Goal: Information Seeking & Learning: Learn about a topic

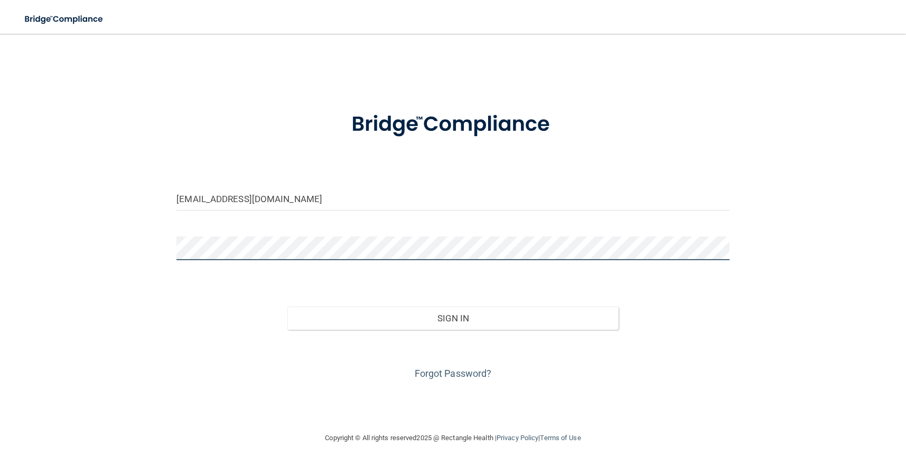
click at [453, 317] on button "Sign In" at bounding box center [453, 318] width 332 height 23
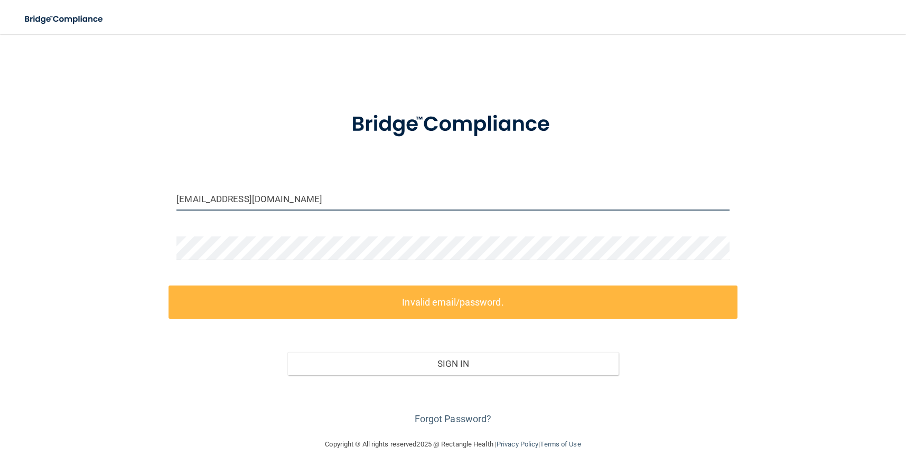
click at [259, 197] on input "[EMAIL_ADDRESS][DOMAIN_NAME]" at bounding box center [452, 199] width 552 height 24
click at [258, 197] on input "[EMAIL_ADDRESS][DOMAIN_NAME]" at bounding box center [452, 199] width 552 height 24
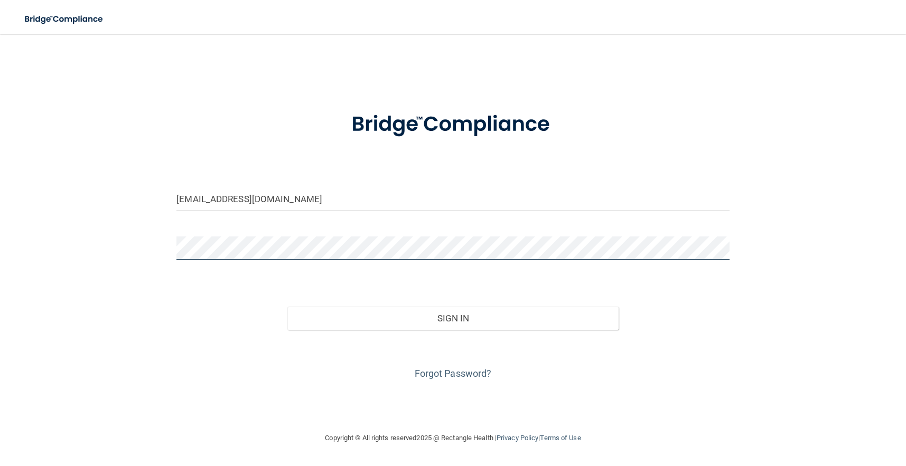
click at [453, 317] on button "Sign In" at bounding box center [453, 318] width 332 height 23
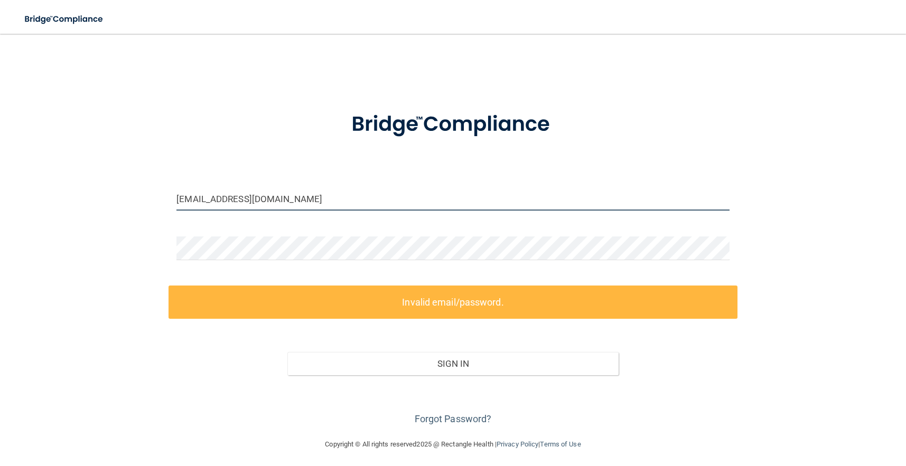
click at [297, 198] on input "[EMAIL_ADDRESS][DOMAIN_NAME]" at bounding box center [452, 199] width 552 height 24
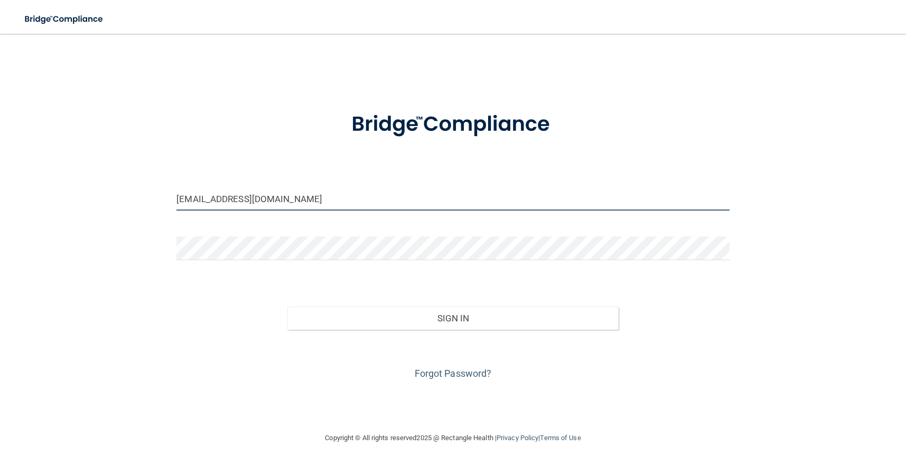
type input "[EMAIL_ADDRESS][DOMAIN_NAME]"
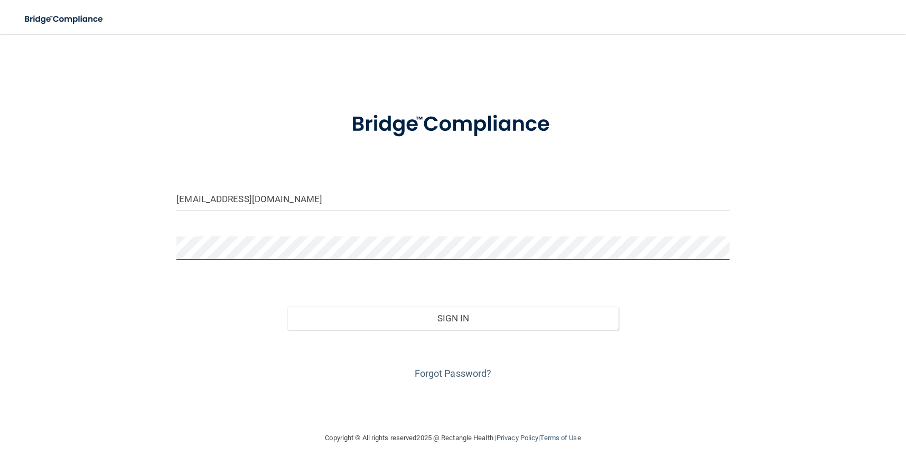
click at [453, 317] on button "Sign In" at bounding box center [453, 318] width 332 height 23
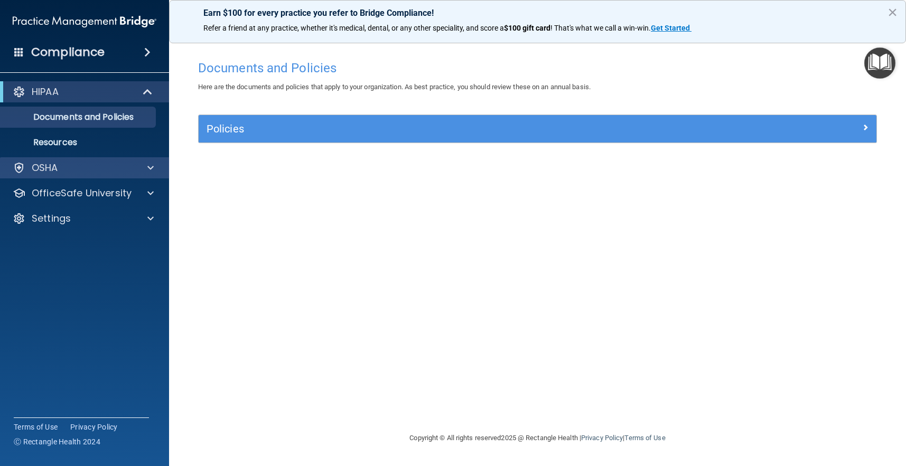
click at [150, 162] on span at bounding box center [150, 168] width 6 height 13
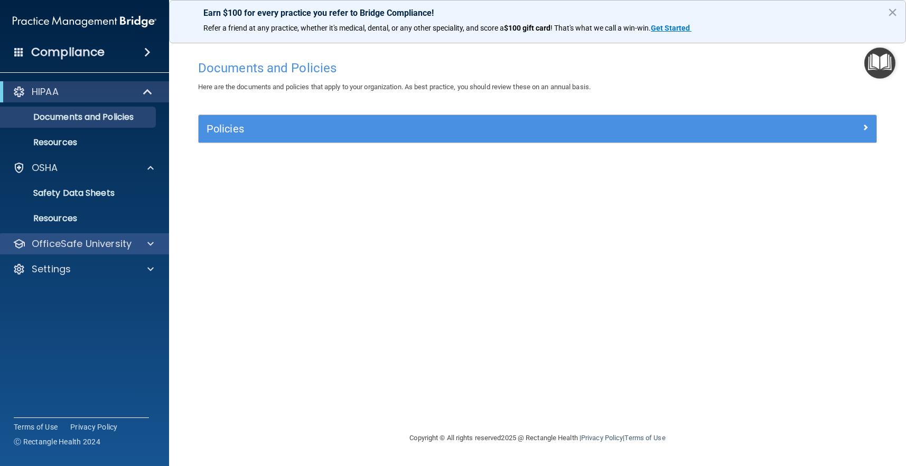
click at [155, 244] on div at bounding box center [149, 244] width 26 height 13
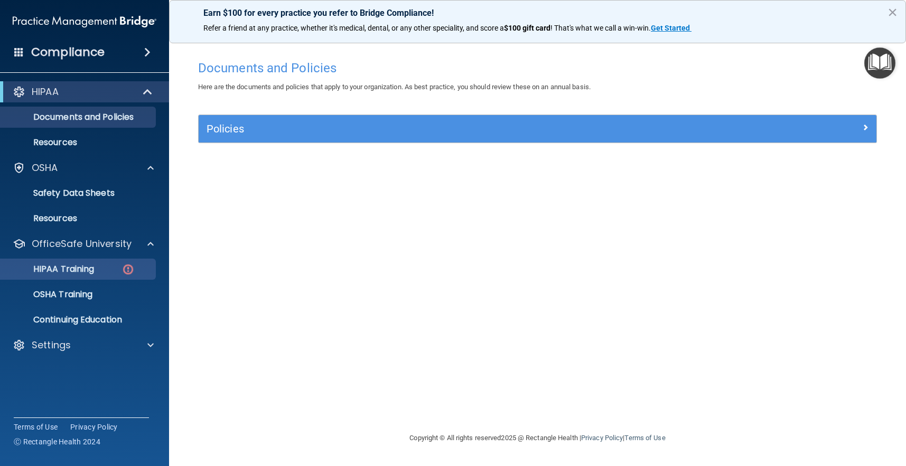
click at [94, 272] on p "HIPAA Training" at bounding box center [50, 269] width 87 height 11
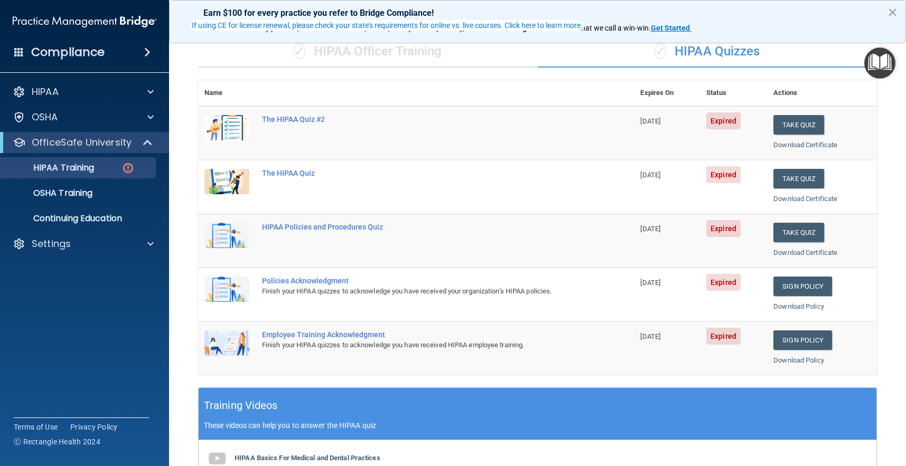
scroll to position [81, 0]
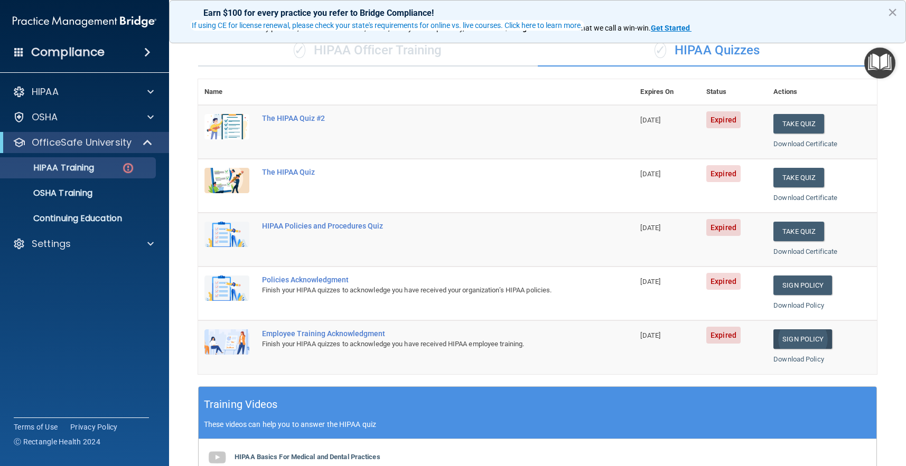
click at [821, 331] on link "Sign Policy" at bounding box center [802, 340] width 59 height 20
click at [63, 167] on p "HIPAA Training" at bounding box center [50, 168] width 87 height 11
click at [78, 117] on div "OSHA" at bounding box center [70, 117] width 131 height 13
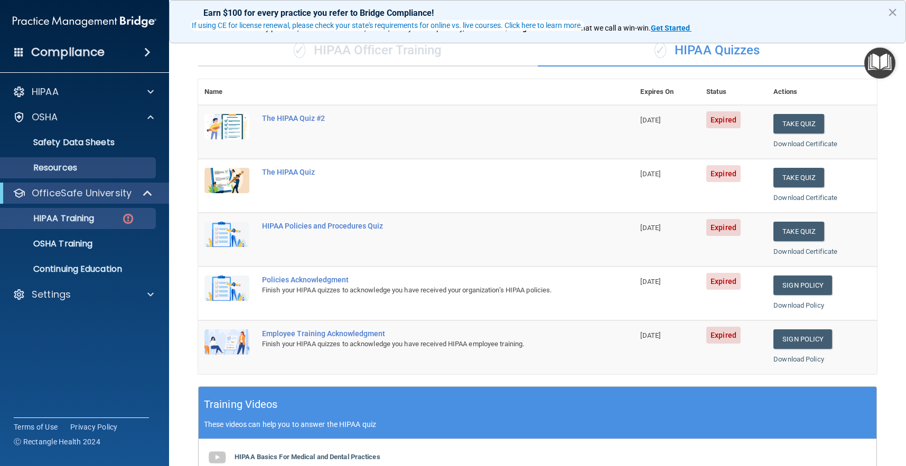
drag, startPoint x: 116, startPoint y: 150, endPoint x: 114, endPoint y: 161, distance: 11.2
click at [116, 150] on link "Safety Data Sheets" at bounding box center [72, 142] width 166 height 21
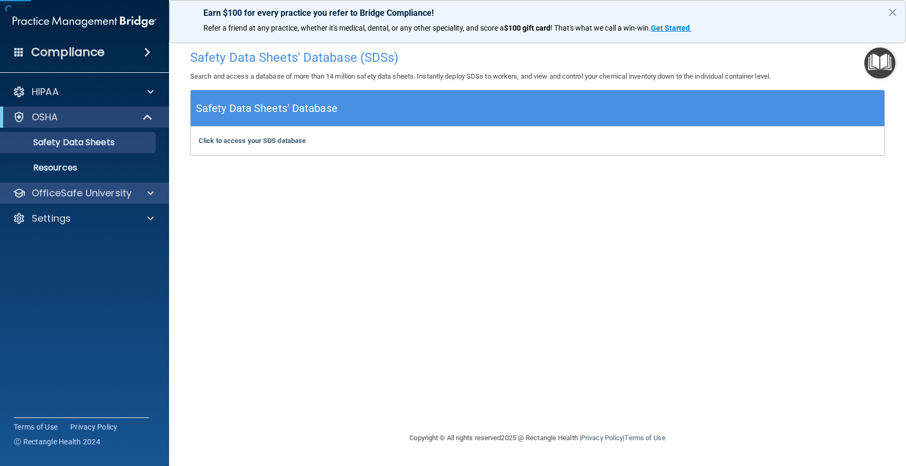
drag, startPoint x: 145, startPoint y: 196, endPoint x: 139, endPoint y: 200, distance: 7.6
click at [145, 196] on div at bounding box center [149, 193] width 26 height 13
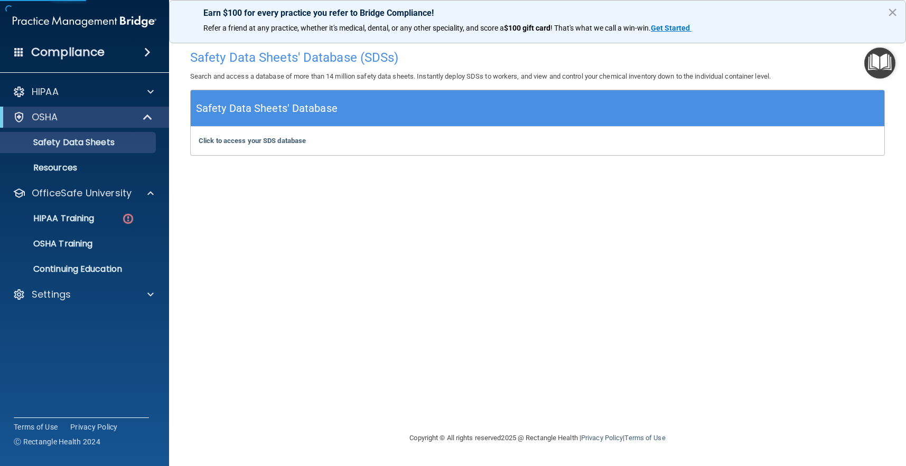
drag, startPoint x: 98, startPoint y: 218, endPoint x: 279, endPoint y: 228, distance: 182.0
click at [94, 218] on p "HIPAA Training" at bounding box center [50, 218] width 87 height 11
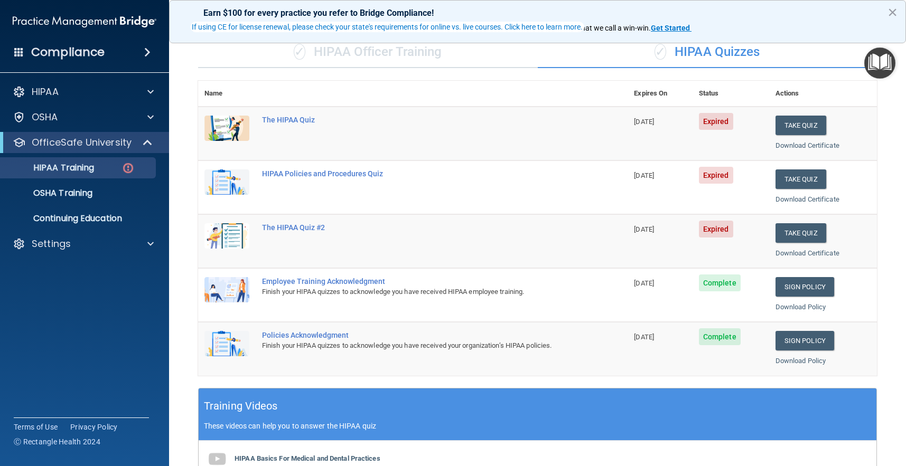
scroll to position [77, 0]
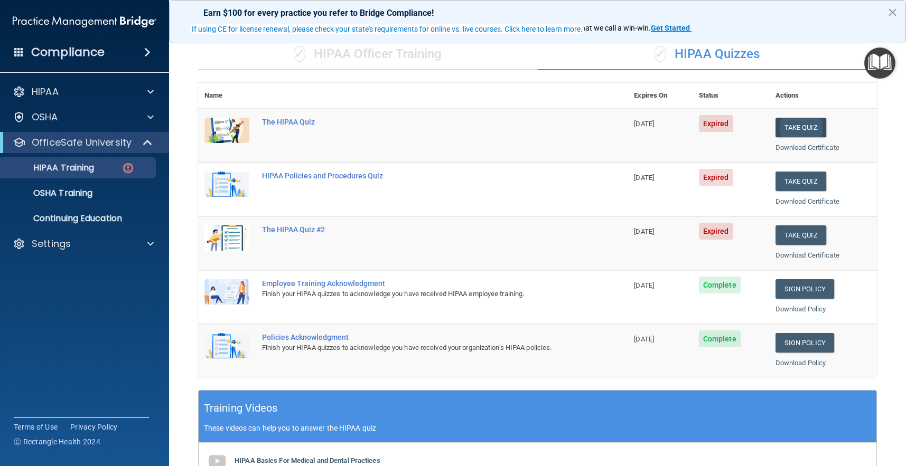
click at [801, 128] on button "Take Quiz" at bounding box center [800, 128] width 51 height 20
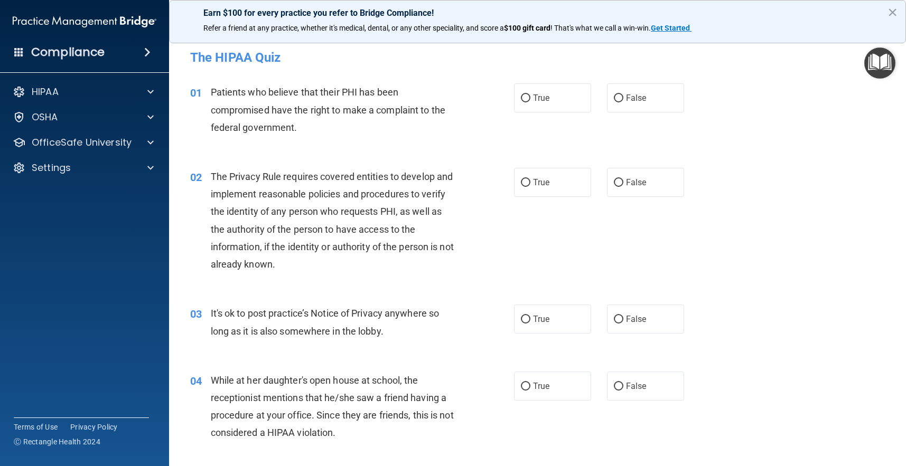
scroll to position [1, 0]
click at [535, 100] on span "True" at bounding box center [541, 97] width 16 height 10
click at [530, 100] on input "True" at bounding box center [526, 97] width 10 height 8
radio input "true"
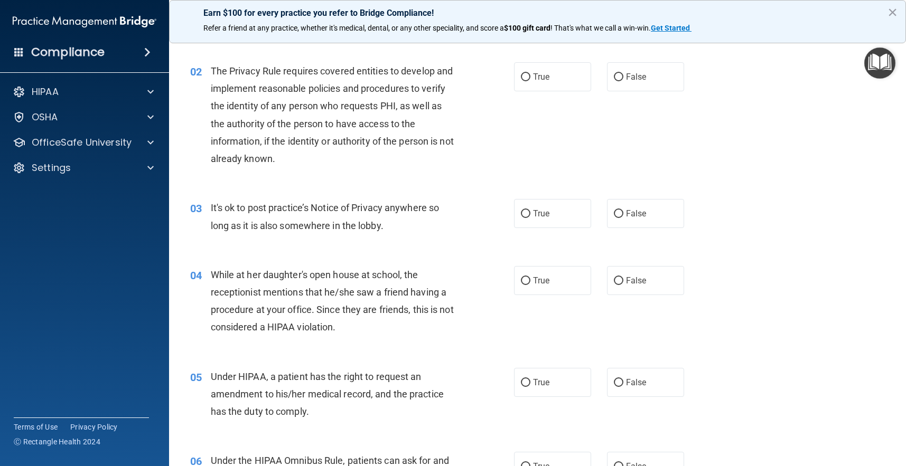
scroll to position [107, 0]
drag, startPoint x: 541, startPoint y: 71, endPoint x: 537, endPoint y: 75, distance: 5.6
click at [541, 72] on span "True" at bounding box center [541, 75] width 16 height 10
click at [530, 72] on input "True" at bounding box center [526, 76] width 10 height 8
radio input "true"
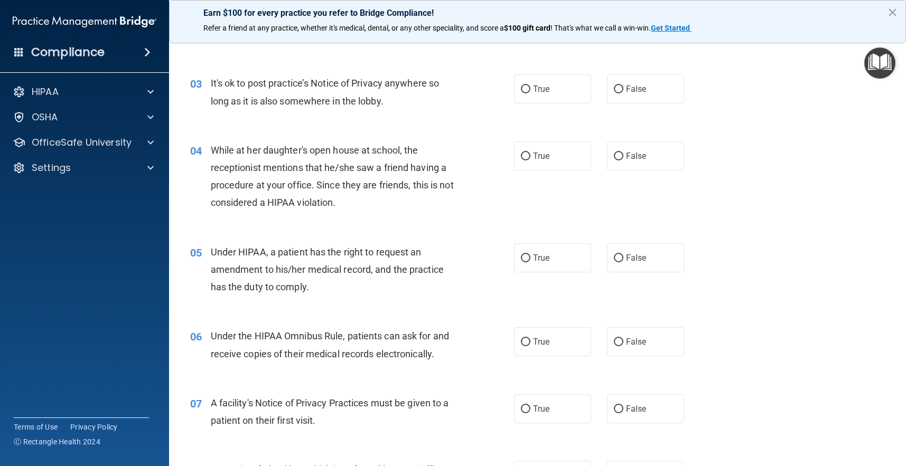
scroll to position [227, 0]
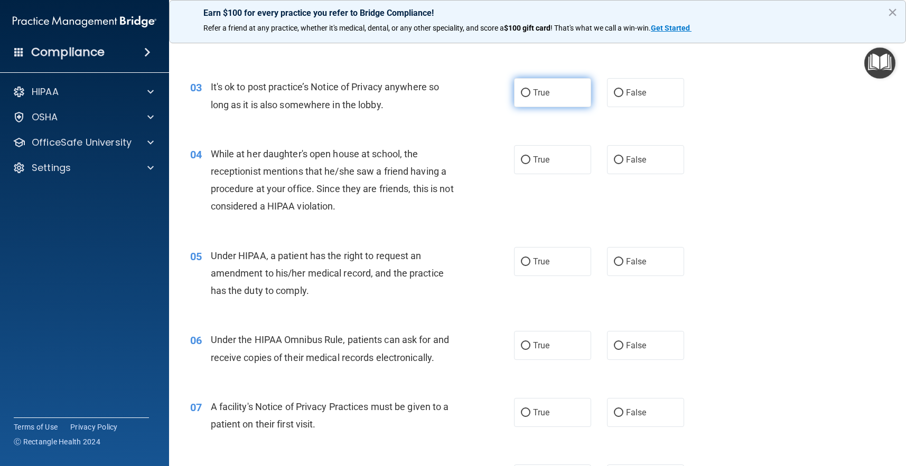
click at [564, 97] on label "True" at bounding box center [552, 92] width 77 height 29
click at [530, 97] on input "True" at bounding box center [526, 93] width 10 height 8
radio input "true"
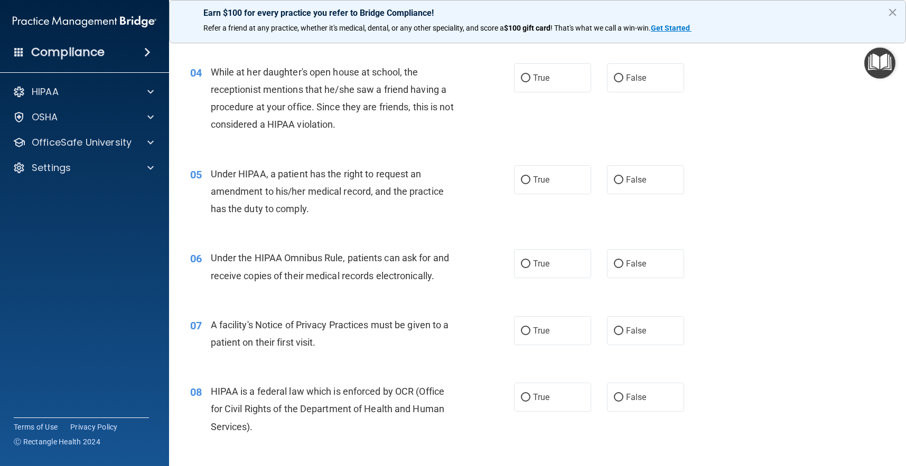
scroll to position [309, 0]
drag, startPoint x: 626, startPoint y: 82, endPoint x: 522, endPoint y: 188, distance: 148.6
click at [626, 82] on label "False" at bounding box center [645, 76] width 77 height 29
click at [623, 81] on input "False" at bounding box center [619, 77] width 10 height 8
radio input "true"
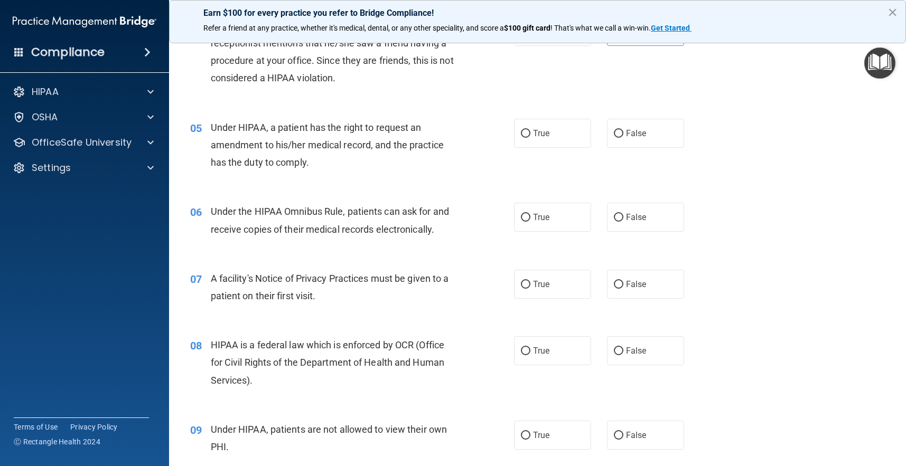
scroll to position [355, 0]
drag, startPoint x: 565, startPoint y: 137, endPoint x: 517, endPoint y: 167, distance: 56.0
click at [565, 137] on label "True" at bounding box center [552, 132] width 77 height 29
click at [530, 137] on input "True" at bounding box center [526, 133] width 10 height 8
radio input "true"
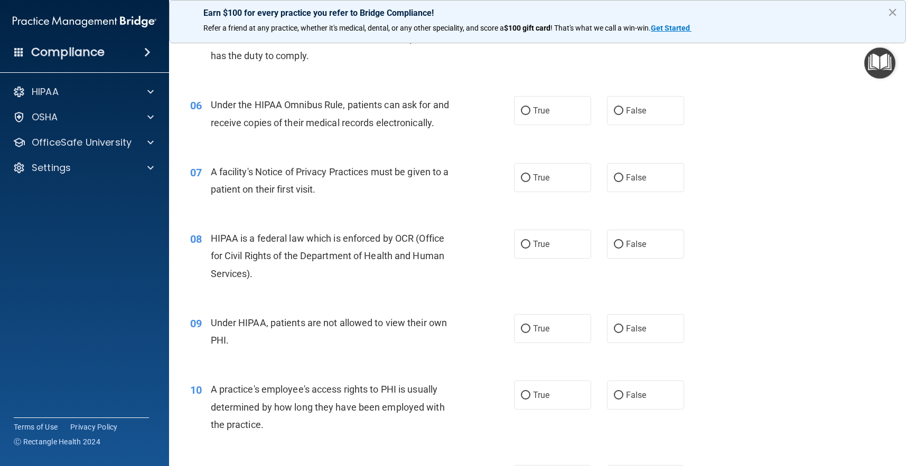
scroll to position [468, 0]
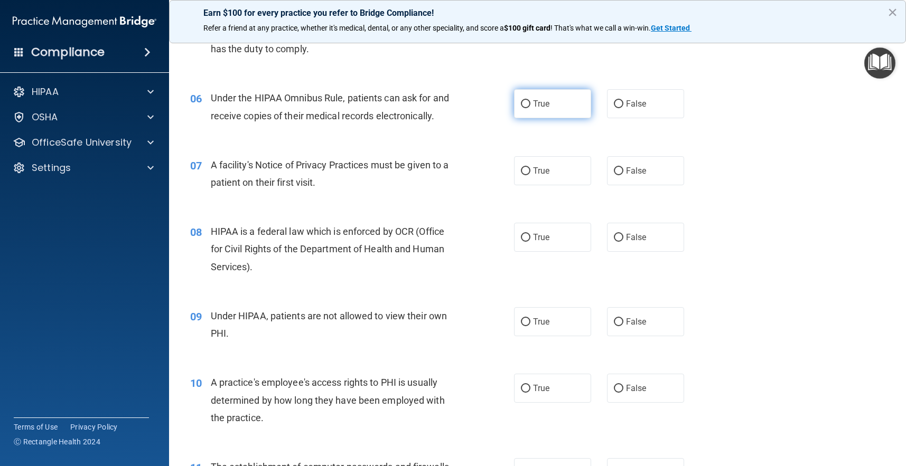
click at [544, 103] on span "True" at bounding box center [541, 104] width 16 height 10
click at [530, 103] on input "True" at bounding box center [526, 104] width 10 height 8
radio input "true"
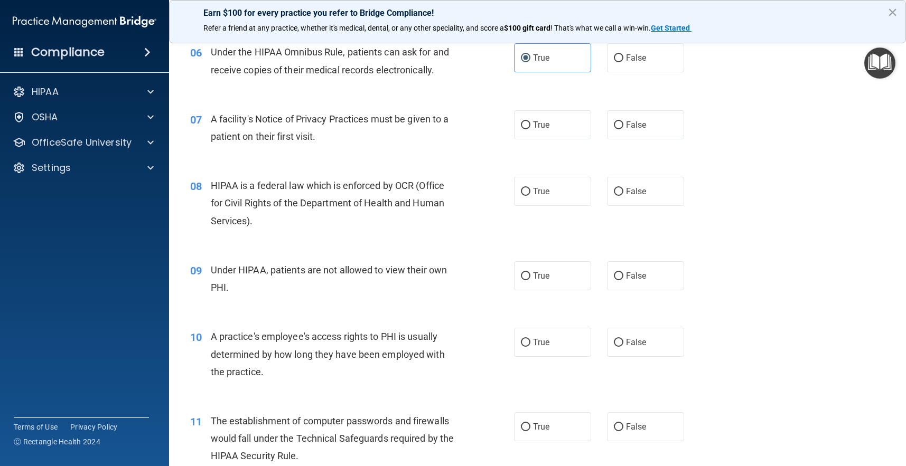
scroll to position [515, 0]
drag, startPoint x: 536, startPoint y: 127, endPoint x: 500, endPoint y: 138, distance: 38.2
click at [536, 127] on label "True" at bounding box center [552, 123] width 77 height 29
click at [530, 127] on input "True" at bounding box center [526, 124] width 10 height 8
radio input "true"
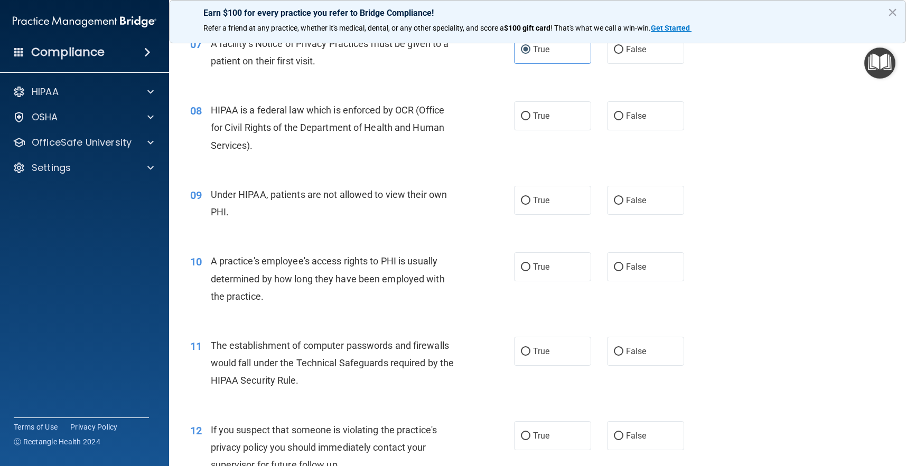
scroll to position [590, 0]
click at [543, 118] on label "True" at bounding box center [552, 115] width 77 height 29
click at [530, 118] on input "True" at bounding box center [526, 116] width 10 height 8
radio input "true"
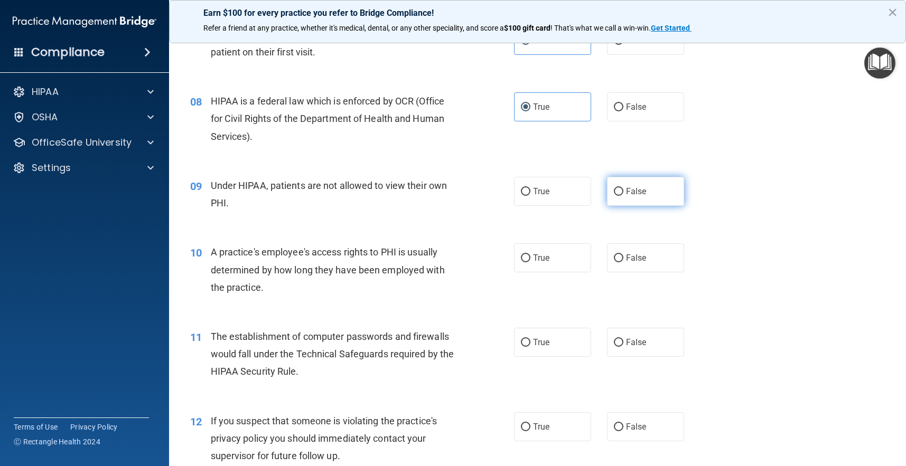
click at [637, 190] on span "False" at bounding box center [636, 191] width 21 height 10
click at [623, 190] on input "False" at bounding box center [619, 192] width 10 height 8
radio input "true"
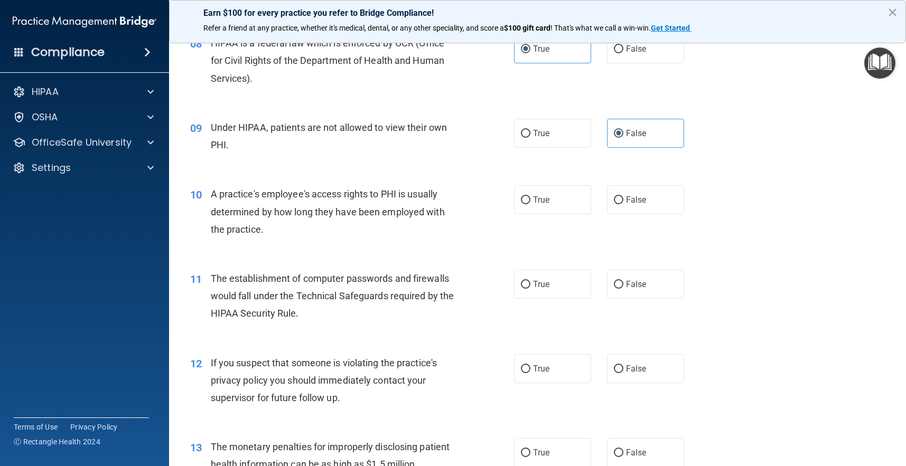
scroll to position [657, 0]
drag, startPoint x: 629, startPoint y: 202, endPoint x: 618, endPoint y: 207, distance: 12.3
click at [629, 202] on label "False" at bounding box center [645, 199] width 77 height 29
click at [623, 202] on input "False" at bounding box center [619, 200] width 10 height 8
radio input "true"
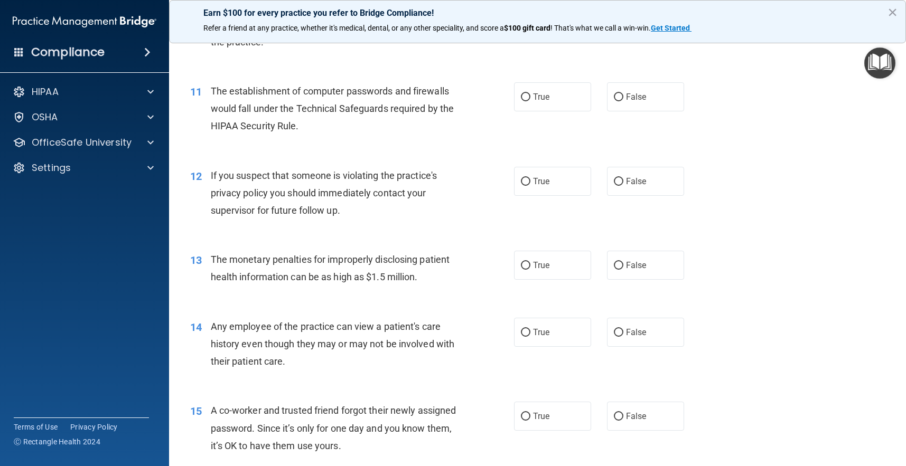
scroll to position [843, 0]
drag, startPoint x: 579, startPoint y: 99, endPoint x: 548, endPoint y: 140, distance: 51.6
click at [579, 99] on label "True" at bounding box center [552, 98] width 77 height 29
click at [530, 99] on input "True" at bounding box center [526, 99] width 10 height 8
radio input "true"
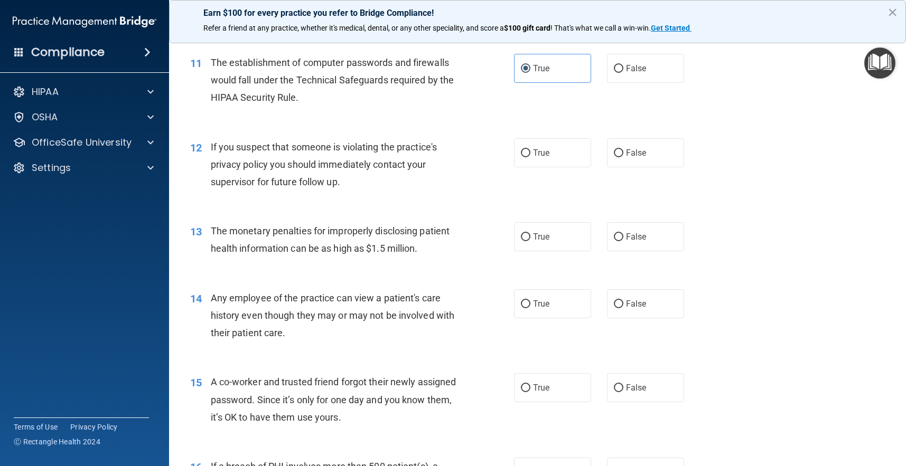
scroll to position [876, 0]
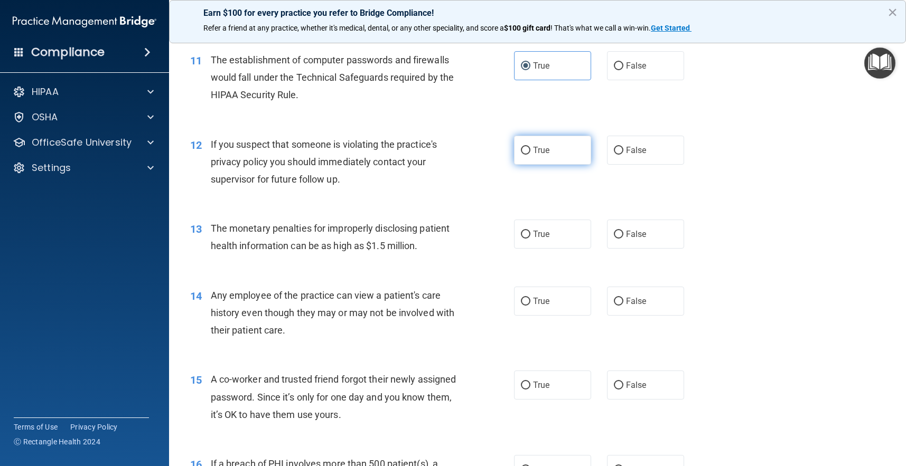
click at [535, 151] on label "True" at bounding box center [552, 150] width 77 height 29
click at [530, 151] on input "True" at bounding box center [526, 151] width 10 height 8
radio input "true"
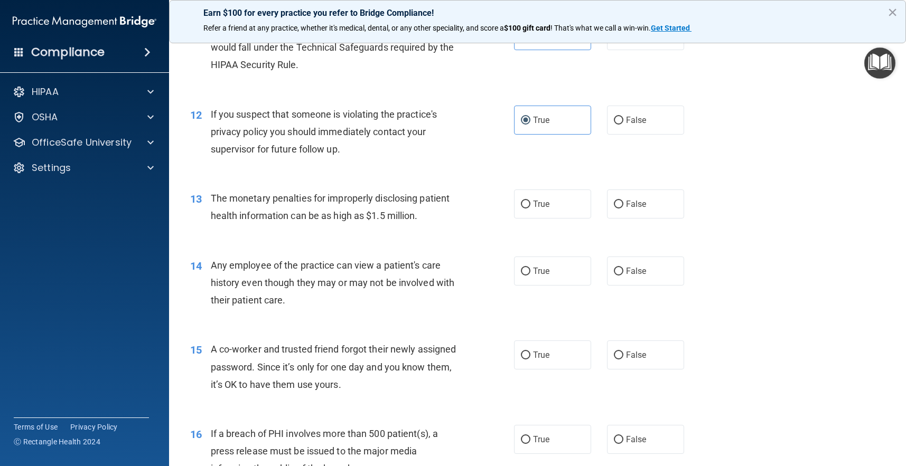
scroll to position [908, 0]
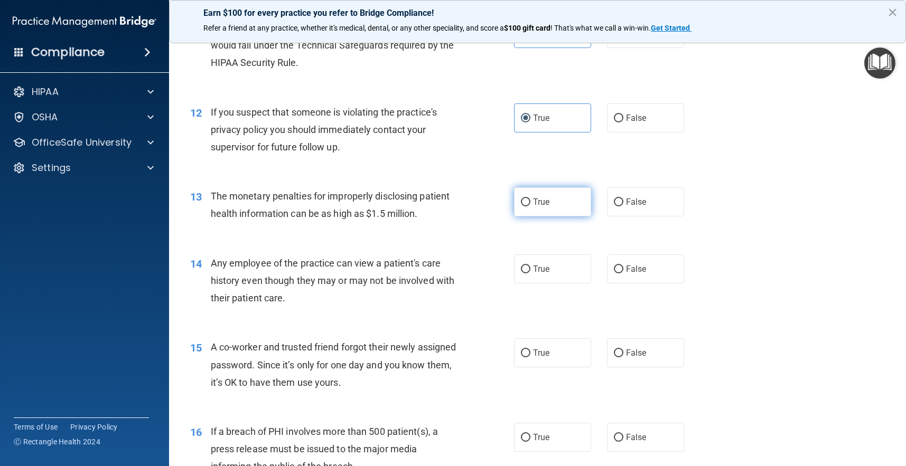
click at [539, 197] on span "True" at bounding box center [541, 202] width 16 height 10
click at [530, 199] on input "True" at bounding box center [526, 203] width 10 height 8
radio input "true"
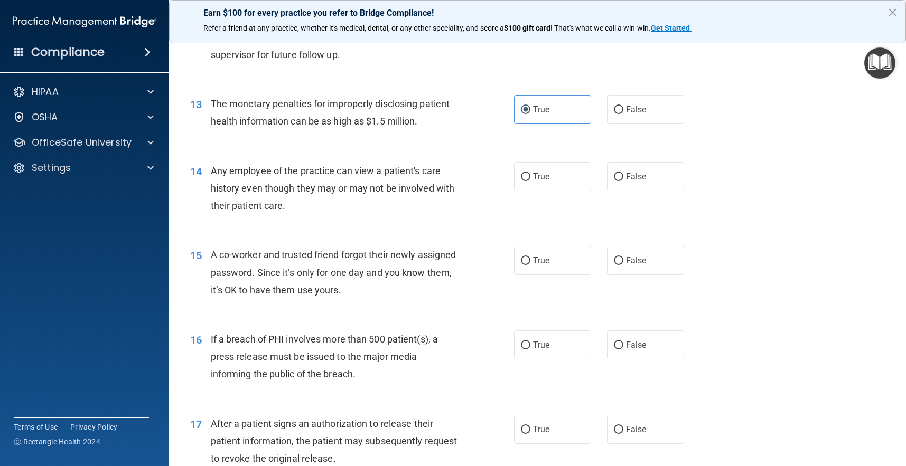
scroll to position [1002, 0]
click at [642, 180] on label "False" at bounding box center [645, 175] width 77 height 29
click at [623, 180] on input "False" at bounding box center [619, 176] width 10 height 8
radio input "true"
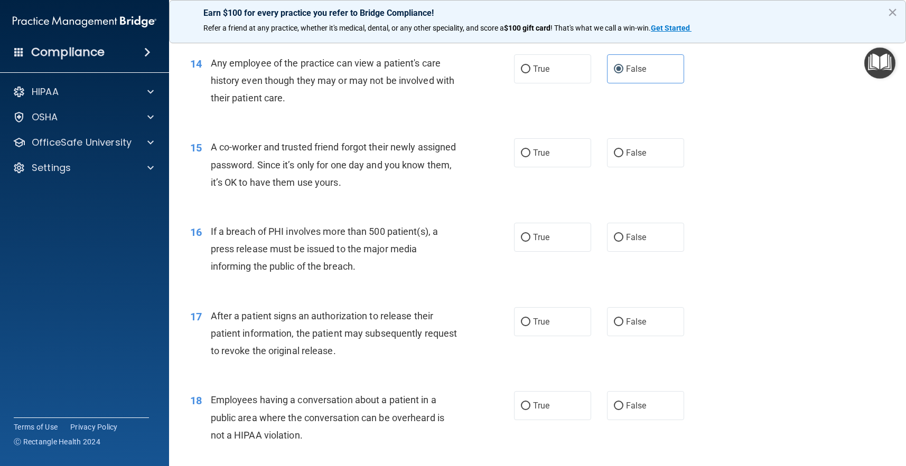
scroll to position [1110, 0]
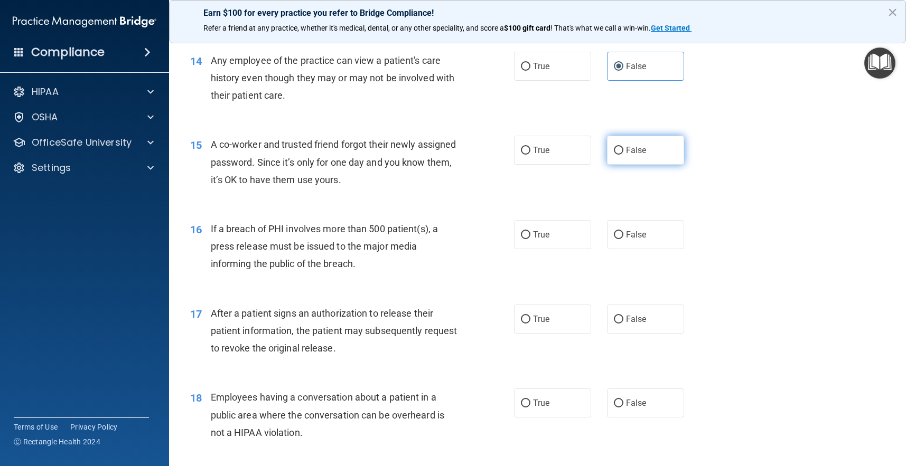
click at [641, 155] on label "False" at bounding box center [645, 150] width 77 height 29
click at [623, 155] on input "False" at bounding box center [619, 151] width 10 height 8
radio input "true"
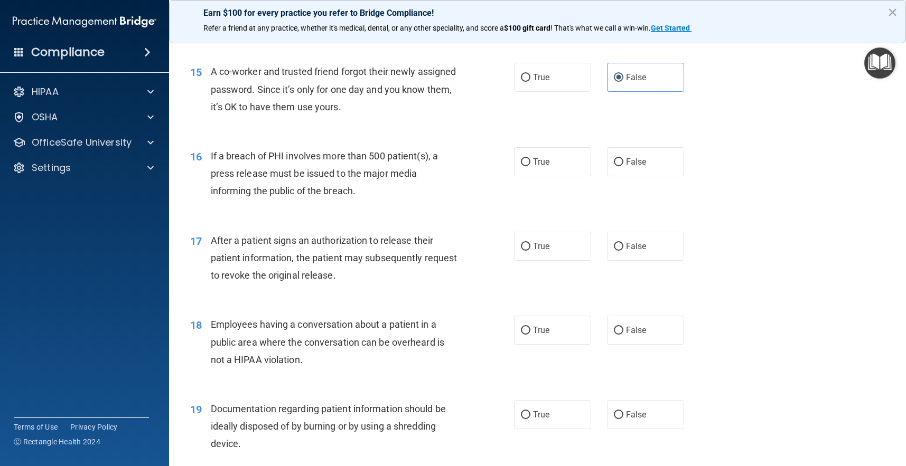
scroll to position [1188, 0]
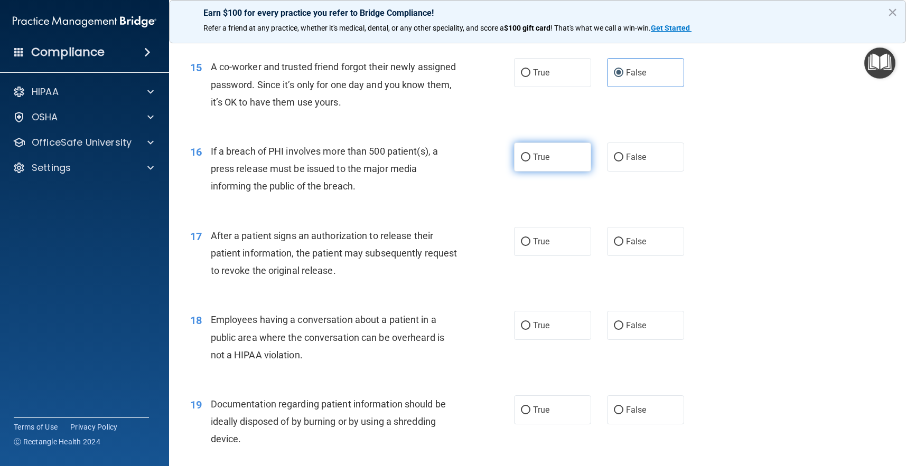
click at [548, 158] on label "True" at bounding box center [552, 157] width 77 height 29
click at [530, 158] on input "True" at bounding box center [526, 158] width 10 height 8
radio input "true"
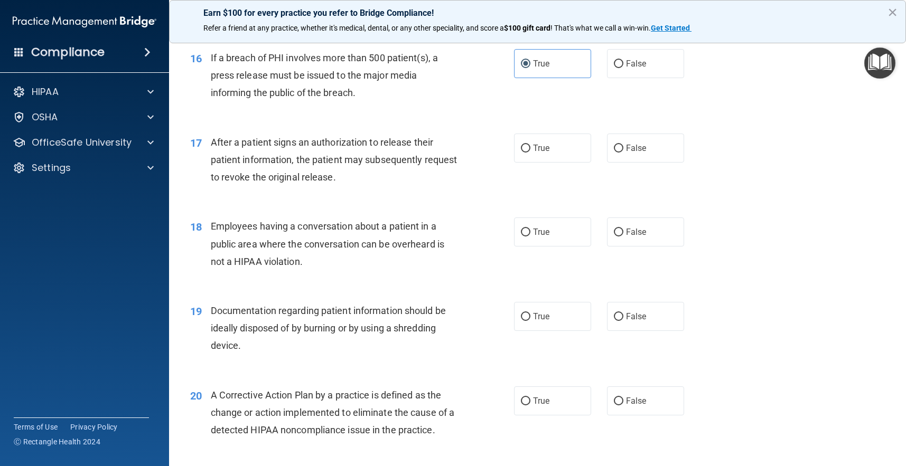
scroll to position [1282, 0]
click at [583, 150] on label "True" at bounding box center [552, 147] width 77 height 29
click at [530, 150] on input "True" at bounding box center [526, 148] width 10 height 8
radio input "true"
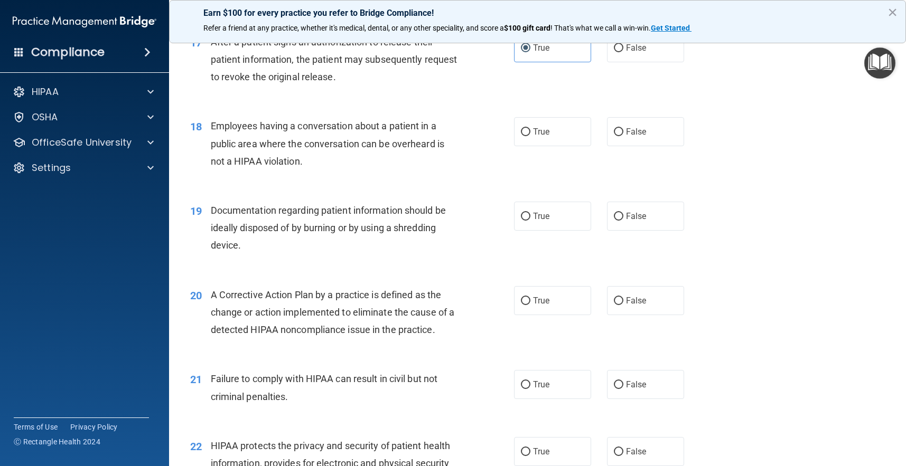
scroll to position [1383, 0]
click at [639, 129] on span "False" at bounding box center [636, 130] width 21 height 10
click at [623, 129] on input "False" at bounding box center [619, 131] width 10 height 8
radio input "true"
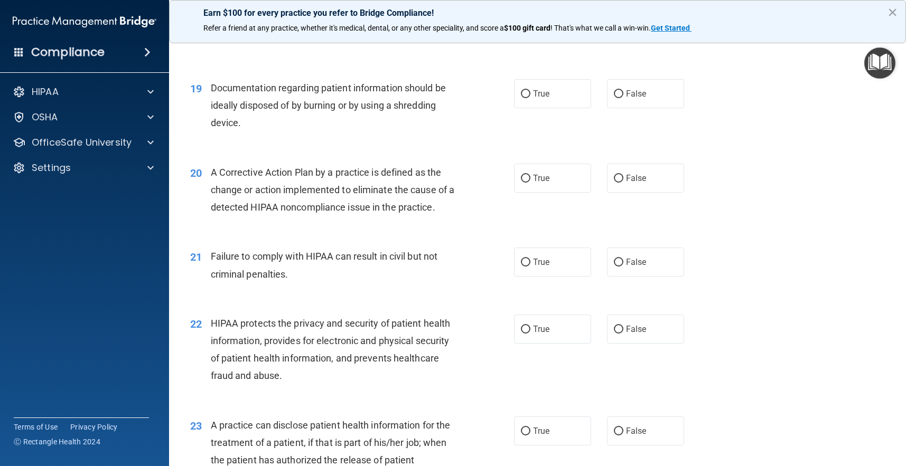
scroll to position [1512, 0]
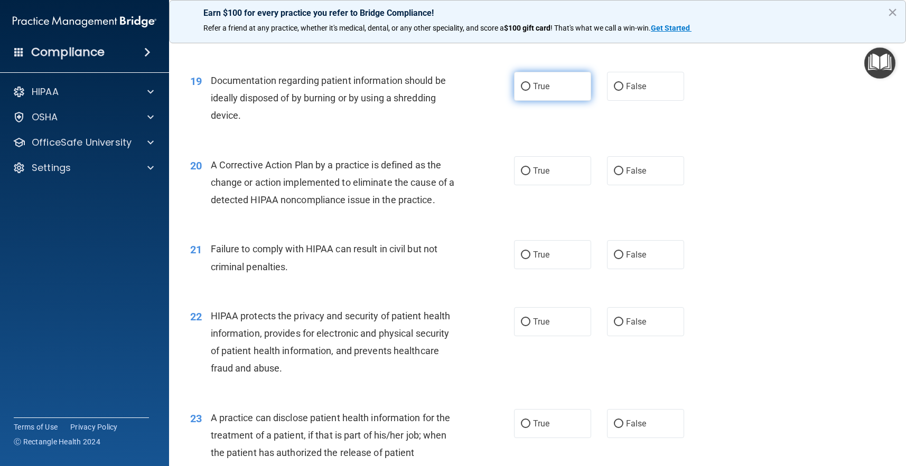
click at [531, 84] on label "True" at bounding box center [552, 86] width 77 height 29
click at [530, 84] on input "True" at bounding box center [526, 87] width 10 height 8
radio input "true"
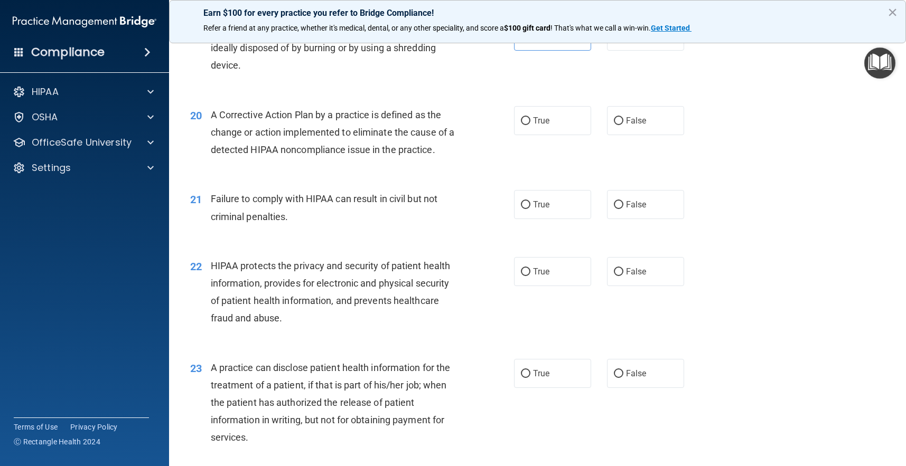
scroll to position [1563, 0]
click at [540, 120] on label "True" at bounding box center [552, 119] width 77 height 29
click at [530, 120] on input "True" at bounding box center [526, 120] width 10 height 8
radio input "true"
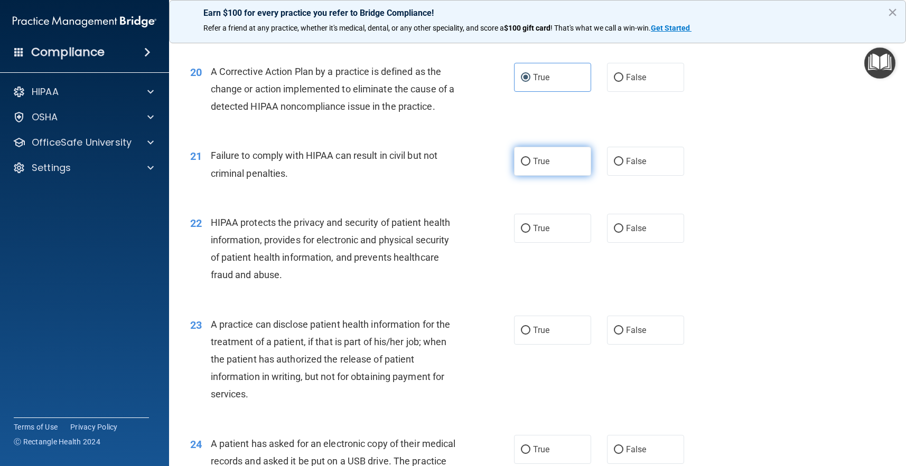
scroll to position [1607, 0]
click at [545, 155] on span "True" at bounding box center [541, 160] width 16 height 10
click at [530, 156] on input "True" at bounding box center [526, 160] width 10 height 8
radio input "true"
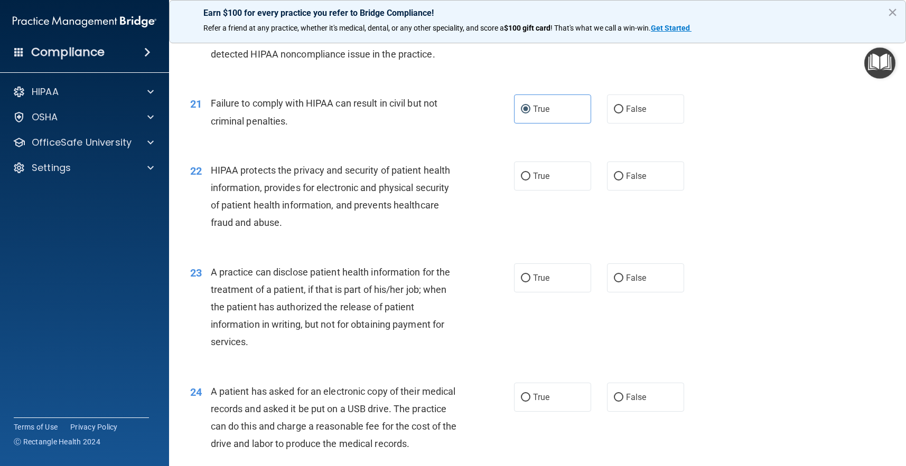
scroll to position [1659, 0]
drag, startPoint x: 542, startPoint y: 172, endPoint x: 520, endPoint y: 193, distance: 30.6
click at [542, 172] on span "True" at bounding box center [541, 175] width 16 height 10
click at [530, 172] on input "True" at bounding box center [526, 175] width 10 height 8
radio input "true"
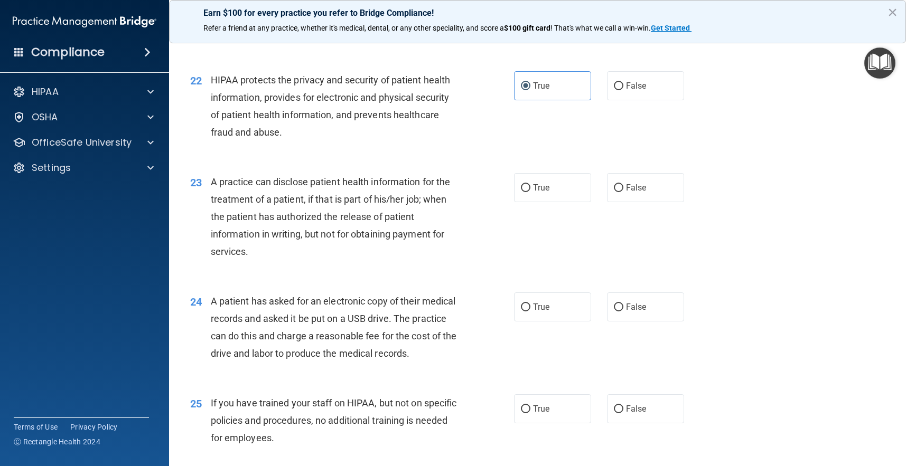
scroll to position [1749, 0]
click at [530, 185] on label "True" at bounding box center [552, 186] width 77 height 29
click at [530, 185] on input "True" at bounding box center [526, 187] width 10 height 8
radio input "true"
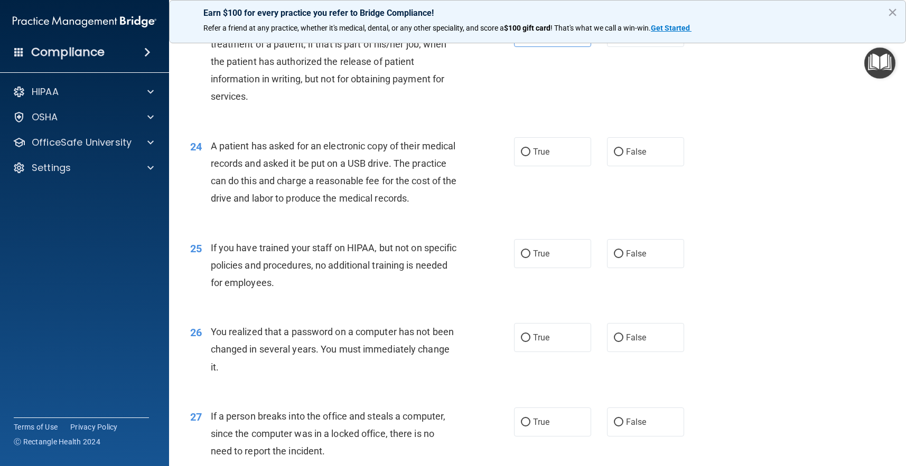
scroll to position [1905, 0]
click at [556, 148] on label "True" at bounding box center [552, 150] width 77 height 29
click at [530, 148] on input "True" at bounding box center [526, 151] width 10 height 8
radio input "true"
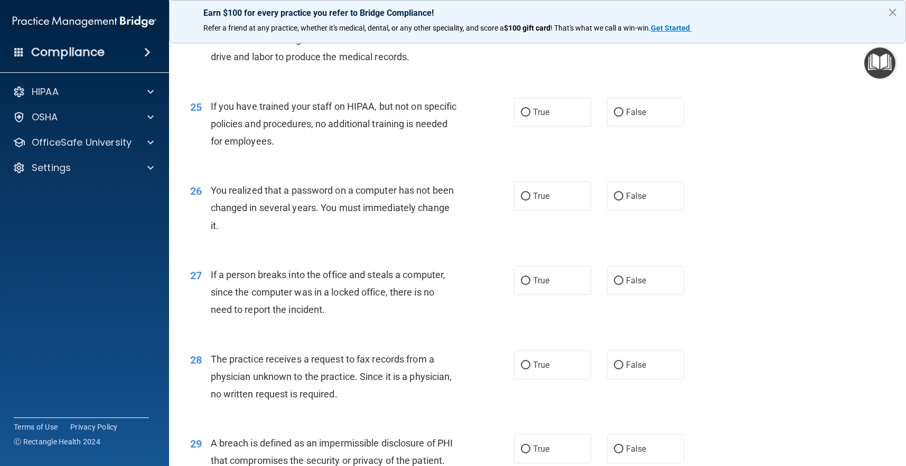
scroll to position [2046, 0]
click at [647, 125] on label "False" at bounding box center [645, 110] width 77 height 29
click at [623, 115] on input "False" at bounding box center [619, 111] width 10 height 8
radio input "true"
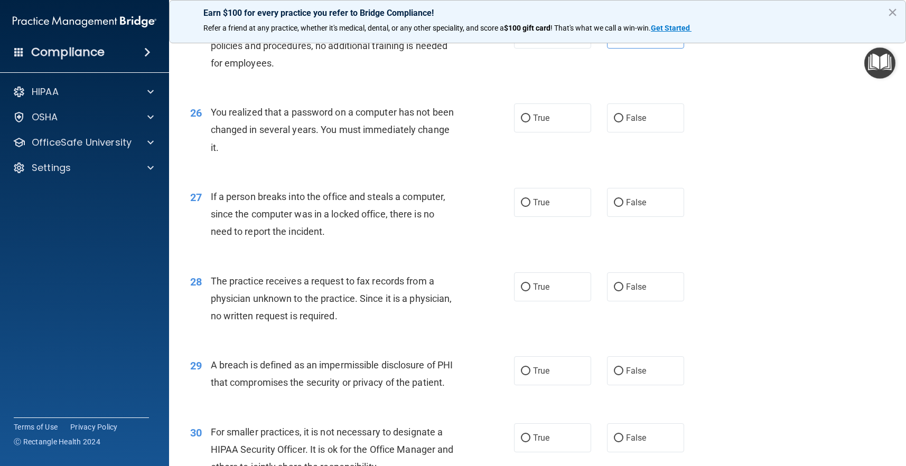
scroll to position [2124, 0]
click at [539, 131] on label "True" at bounding box center [552, 116] width 77 height 29
click at [530, 121] on input "True" at bounding box center [526, 118] width 10 height 8
radio input "true"
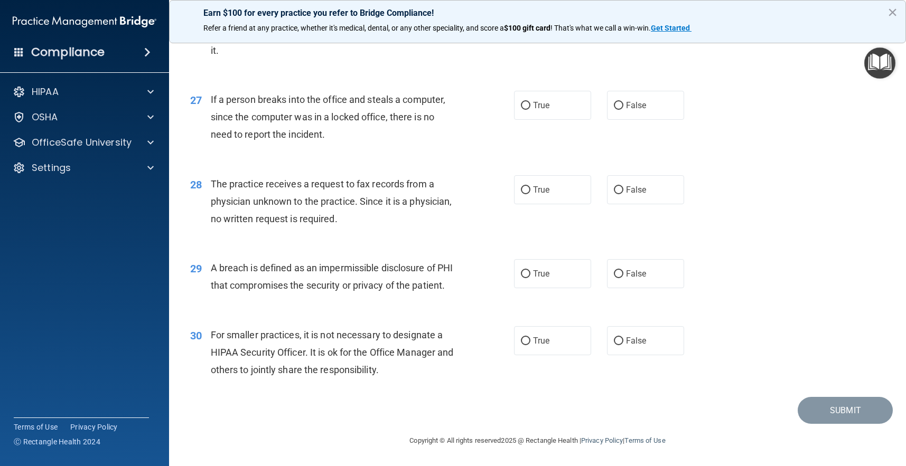
scroll to position [2226, 0]
click at [630, 112] on label "False" at bounding box center [645, 105] width 77 height 29
click at [623, 110] on input "False" at bounding box center [619, 106] width 10 height 8
radio input "true"
click at [624, 192] on label "False" at bounding box center [645, 189] width 77 height 29
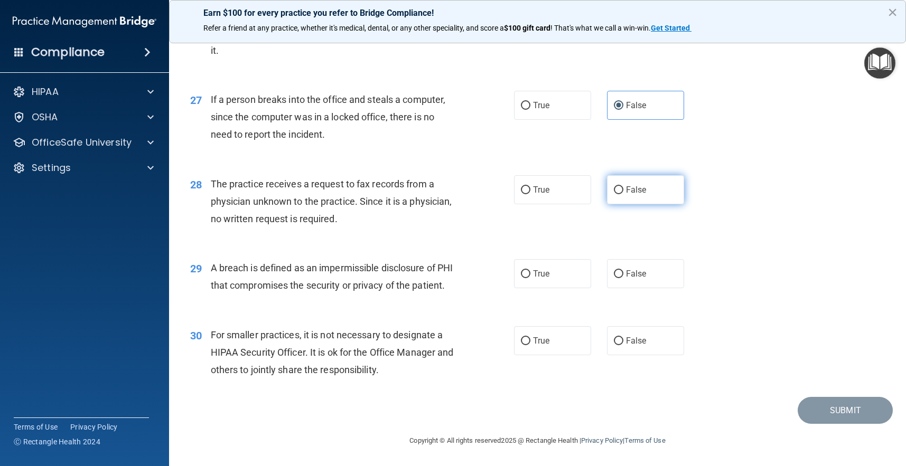
click at [623, 192] on input "False" at bounding box center [619, 190] width 10 height 8
radio input "true"
drag, startPoint x: 547, startPoint y: 274, endPoint x: 507, endPoint y: 304, distance: 49.0
click at [547, 274] on span "True" at bounding box center [541, 274] width 16 height 10
click at [530, 274] on input "True" at bounding box center [526, 274] width 10 height 8
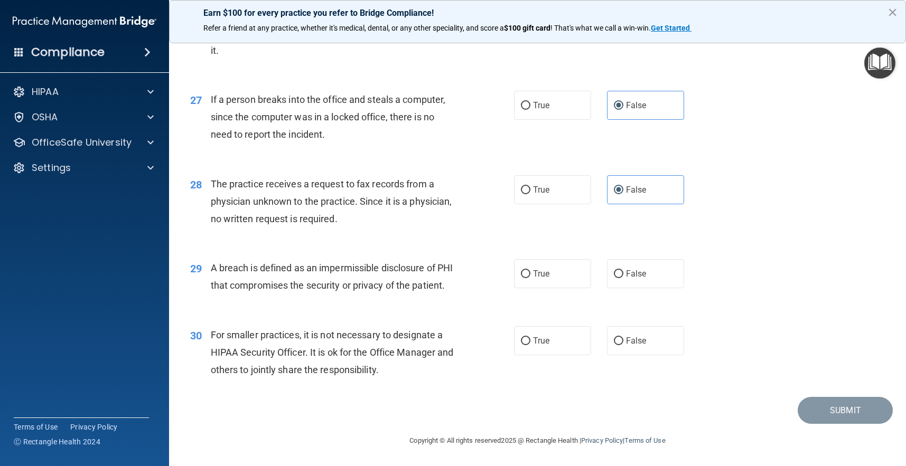
radio input "true"
click at [566, 350] on label "True" at bounding box center [552, 340] width 77 height 29
click at [530, 345] on input "True" at bounding box center [526, 341] width 10 height 8
radio input "true"
click at [850, 409] on button "Submit" at bounding box center [844, 410] width 95 height 27
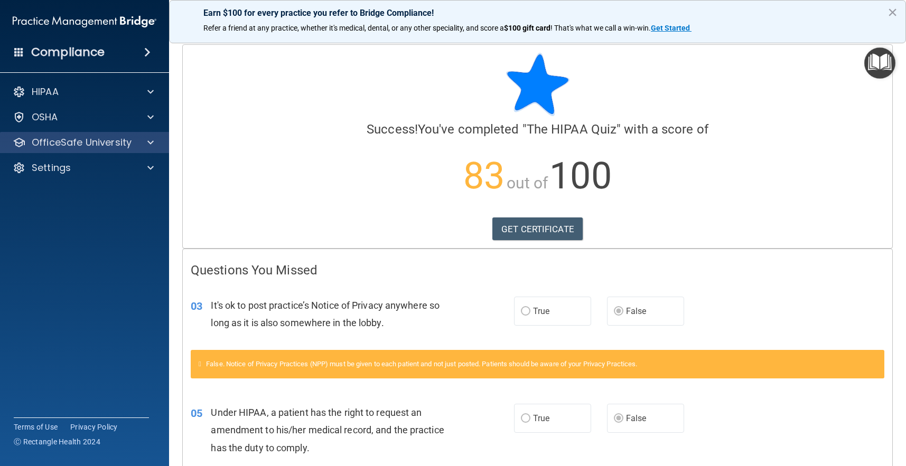
click at [149, 135] on div "OfficeSafe University" at bounding box center [85, 142] width 170 height 21
click at [149, 141] on span at bounding box center [150, 142] width 6 height 13
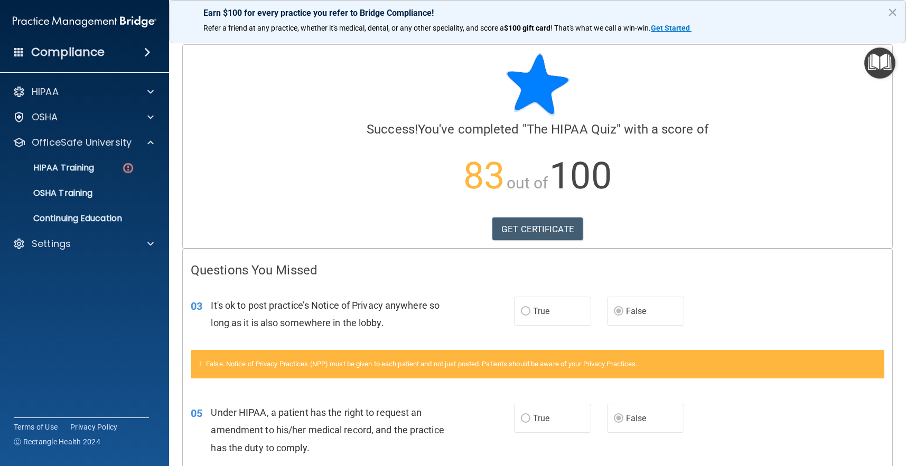
drag, startPoint x: 120, startPoint y: 167, endPoint x: 236, endPoint y: 181, distance: 115.9
click at [121, 167] on div "HIPAA Training" at bounding box center [79, 168] width 144 height 11
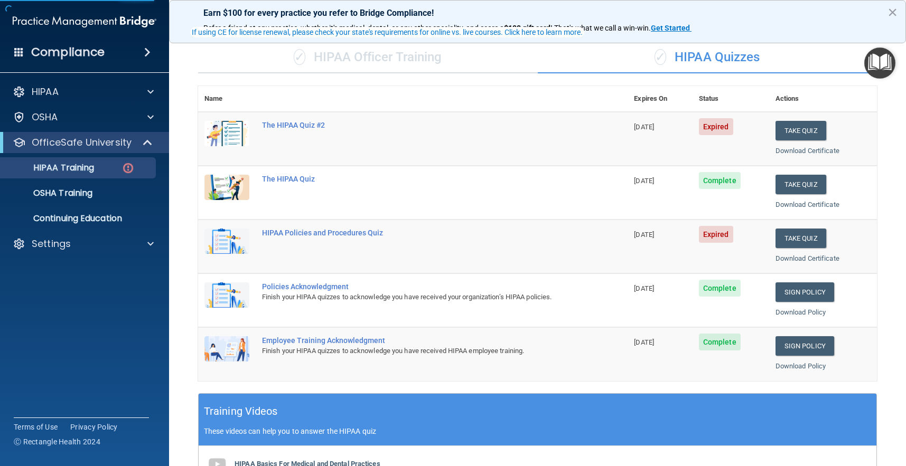
scroll to position [74, 0]
click at [799, 128] on button "Take Quiz" at bounding box center [800, 130] width 51 height 20
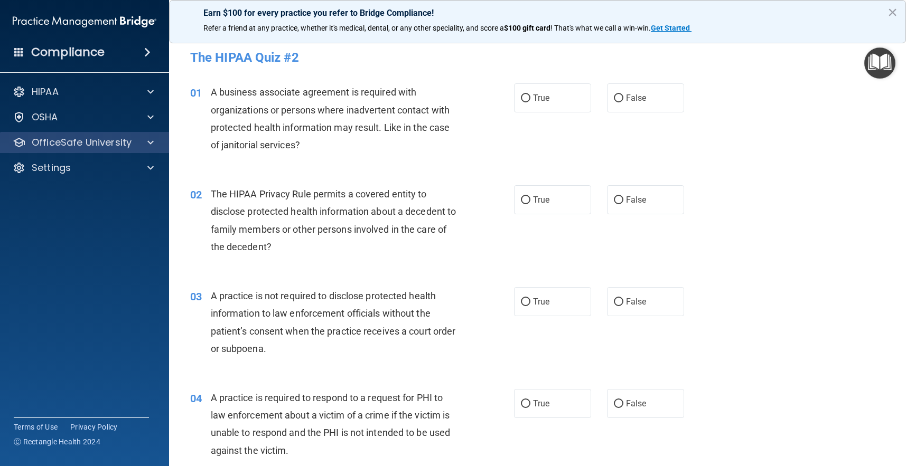
click at [149, 142] on span at bounding box center [150, 142] width 6 height 13
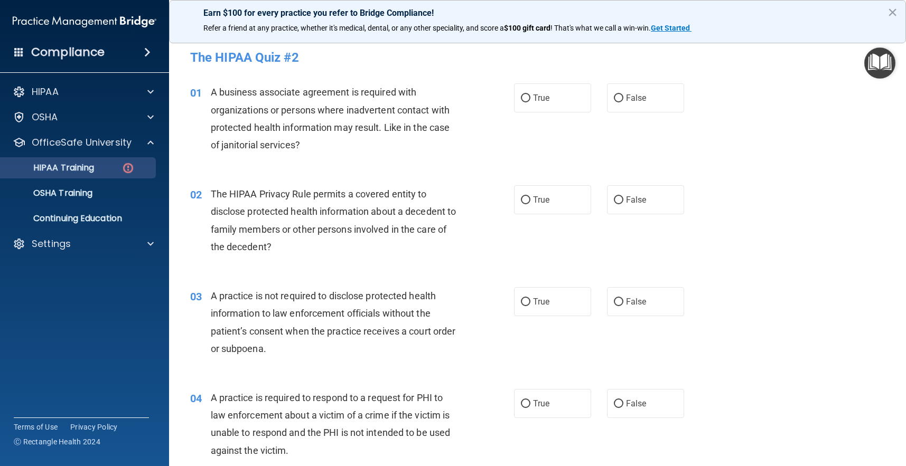
click at [114, 164] on div "HIPAA Training" at bounding box center [79, 168] width 144 height 11
